Goal: Task Accomplishment & Management: Manage account settings

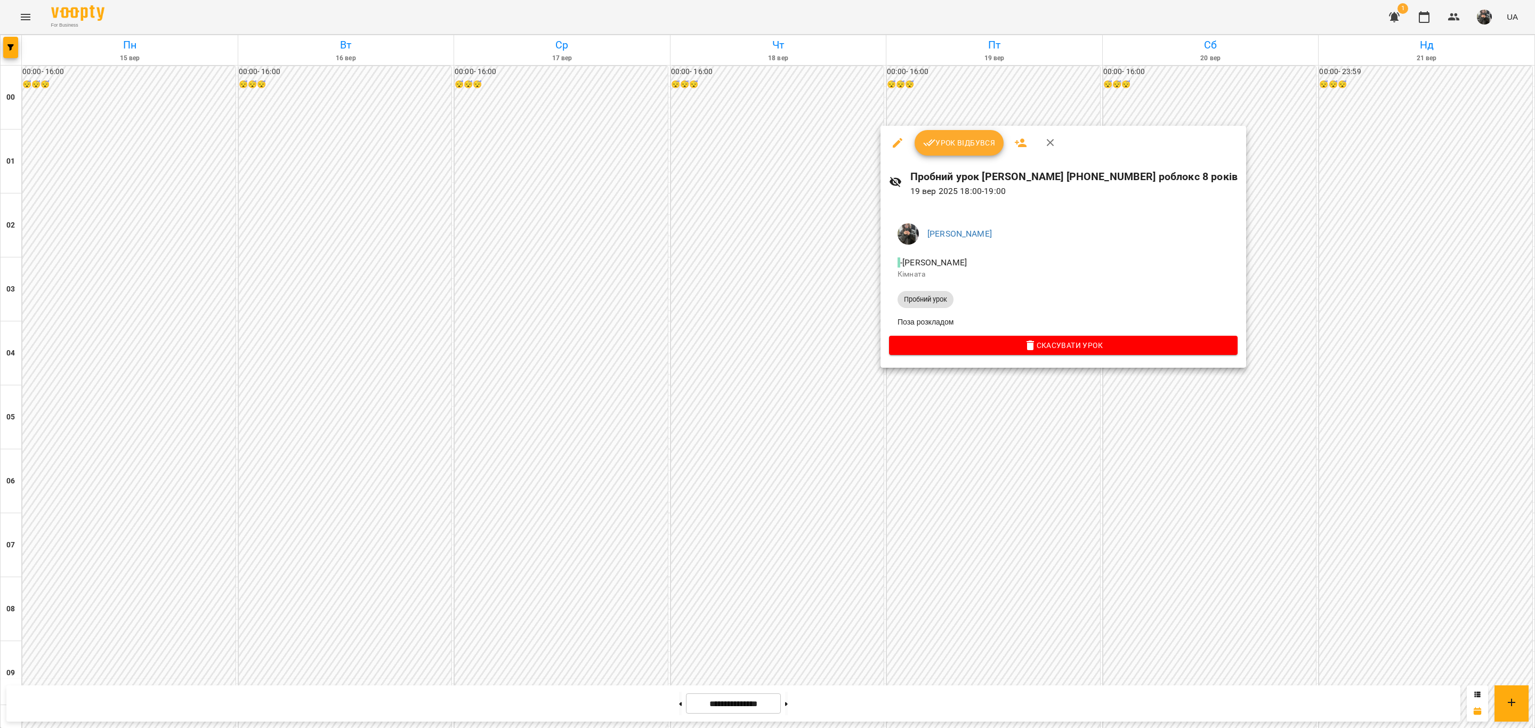
click at [972, 136] on span "Урок відбувся" at bounding box center [959, 142] width 72 height 13
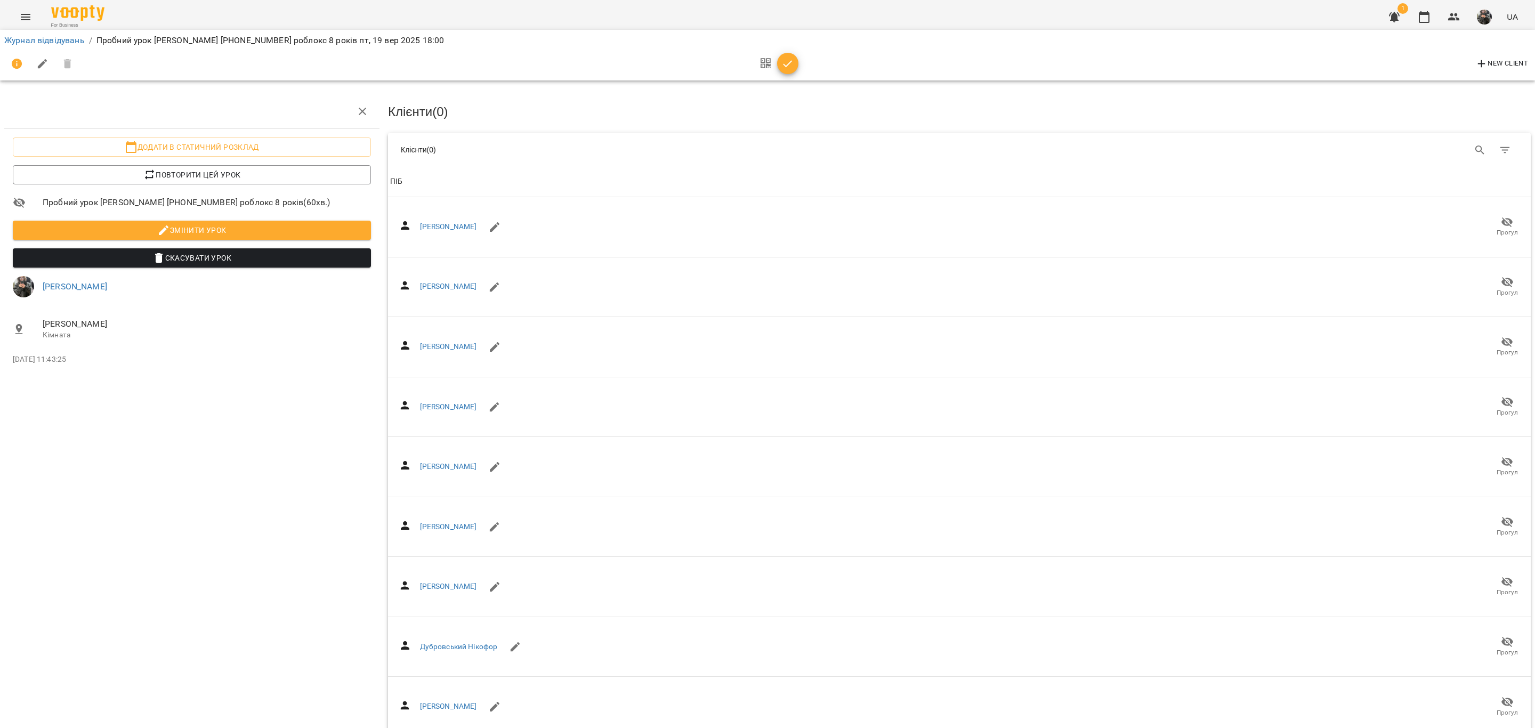
click at [798, 74] on div at bounding box center [776, 64] width 44 height 26
click at [795, 72] on div at bounding box center [776, 64] width 44 height 26
click at [790, 69] on icon "button" at bounding box center [787, 64] width 13 height 13
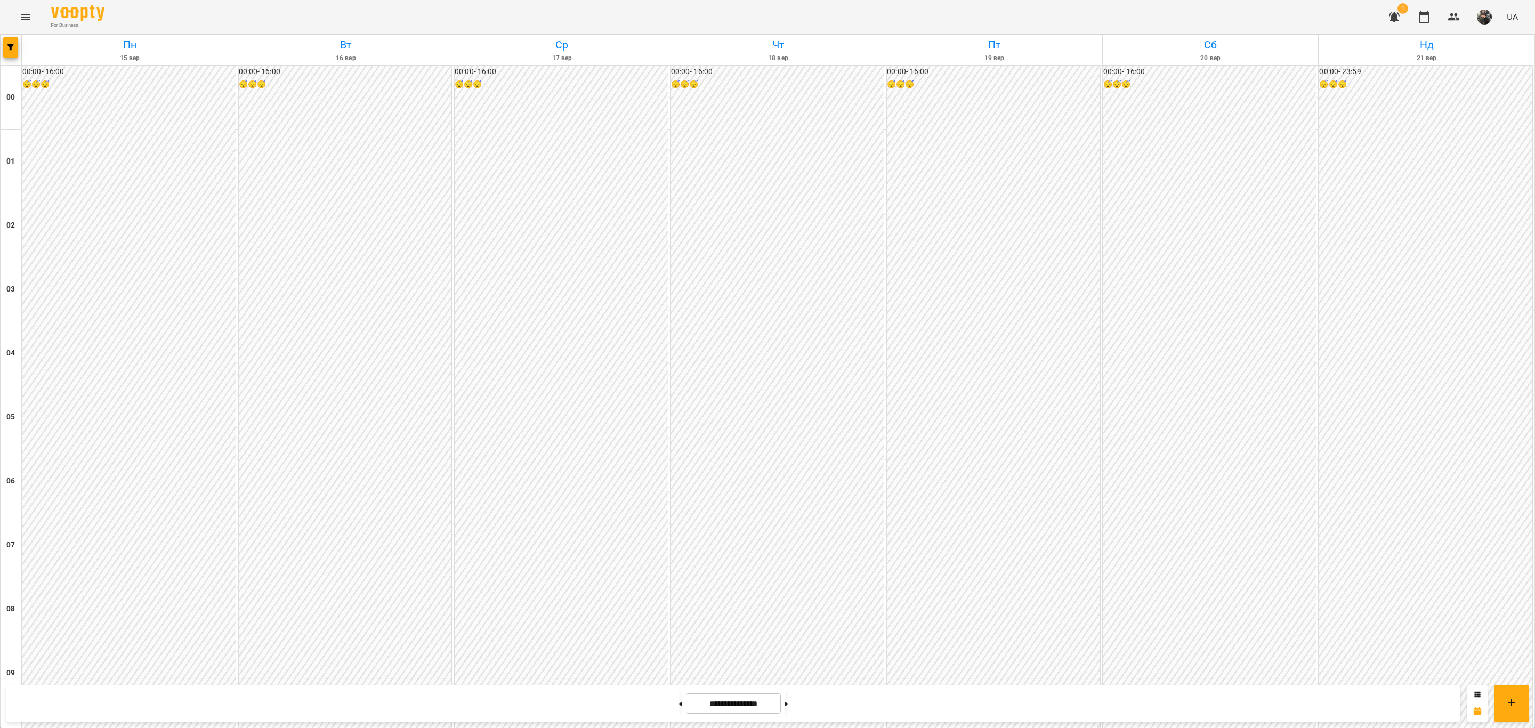
scroll to position [920, 0]
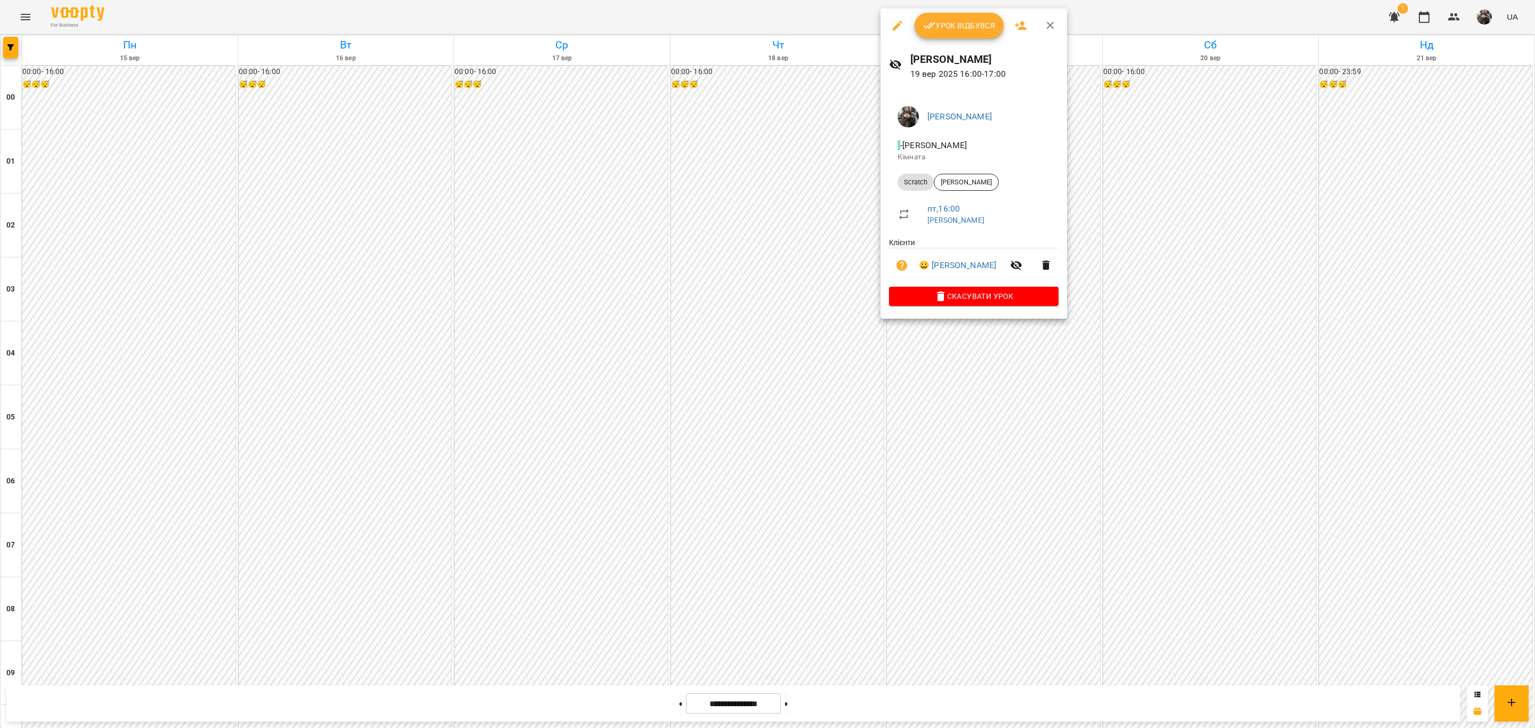
click at [951, 31] on span "Урок відбувся" at bounding box center [959, 25] width 72 height 13
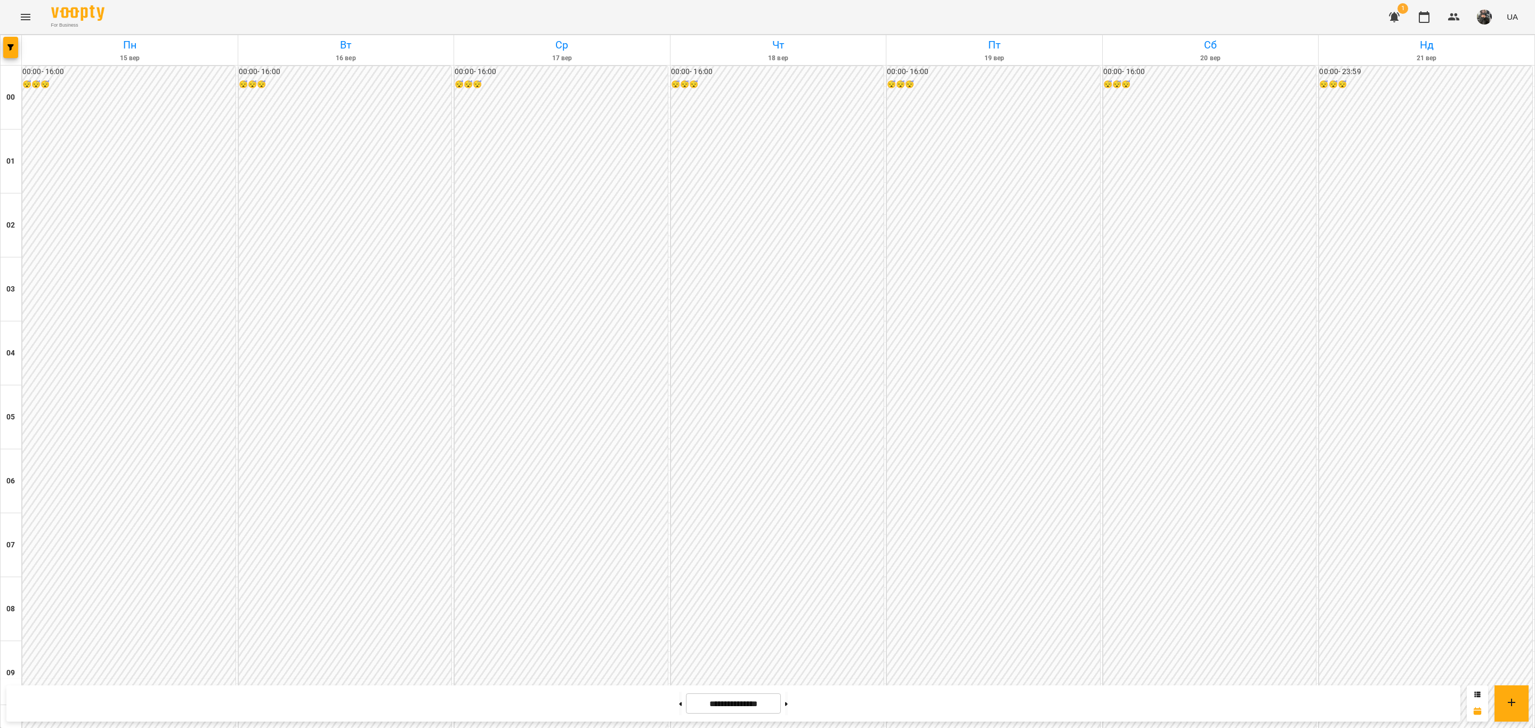
scroll to position [920, 0]
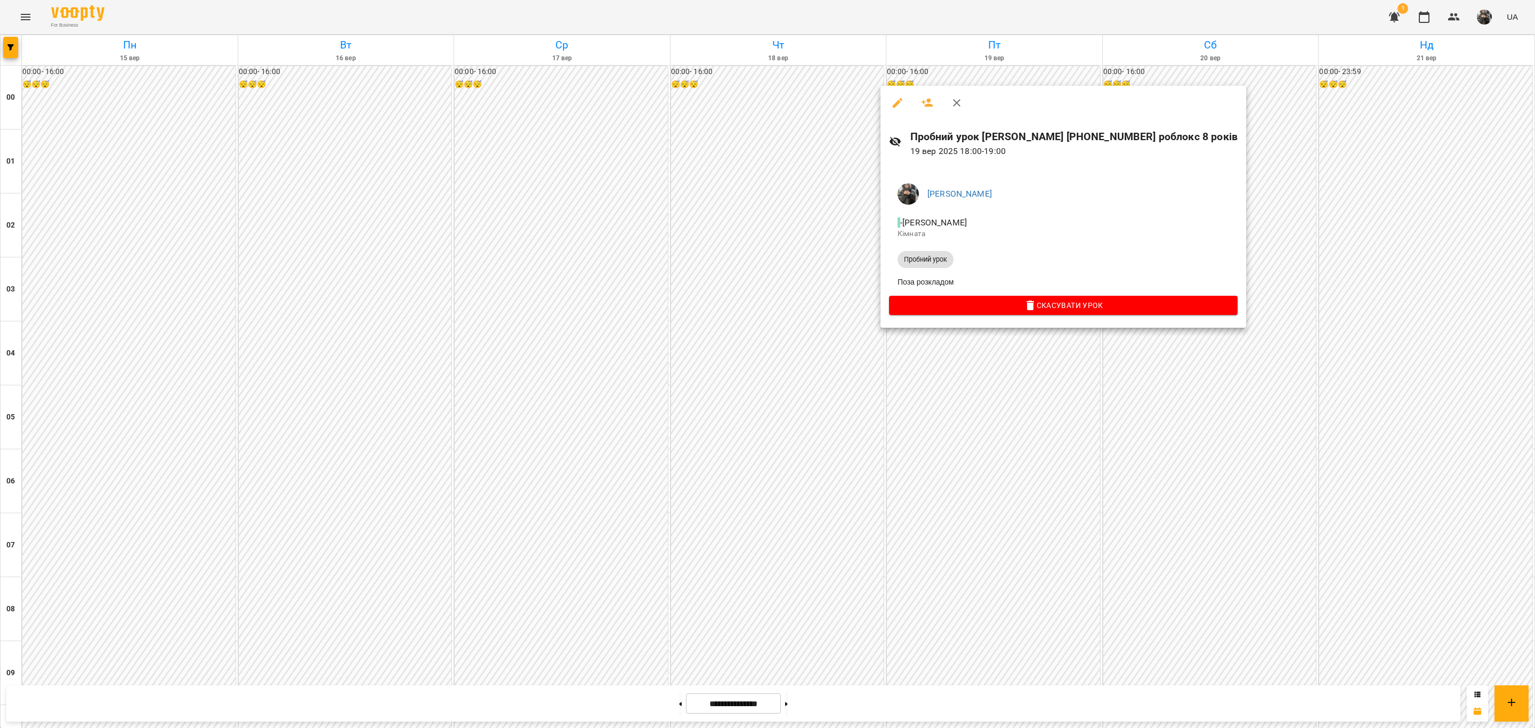
click at [825, 388] on div at bounding box center [767, 364] width 1535 height 728
